Goal: Find specific page/section: Find specific page/section

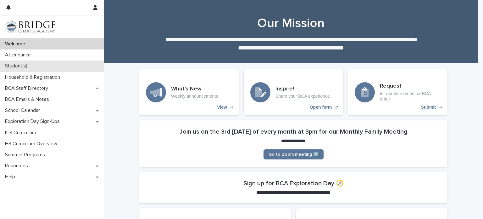
click at [30, 66] on p "Student(s)" at bounding box center [18, 66] width 30 height 6
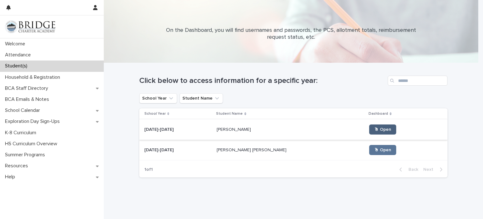
click at [369, 131] on link "🖱 Open" at bounding box center [382, 129] width 27 height 10
